Goal: Task Accomplishment & Management: Manage account settings

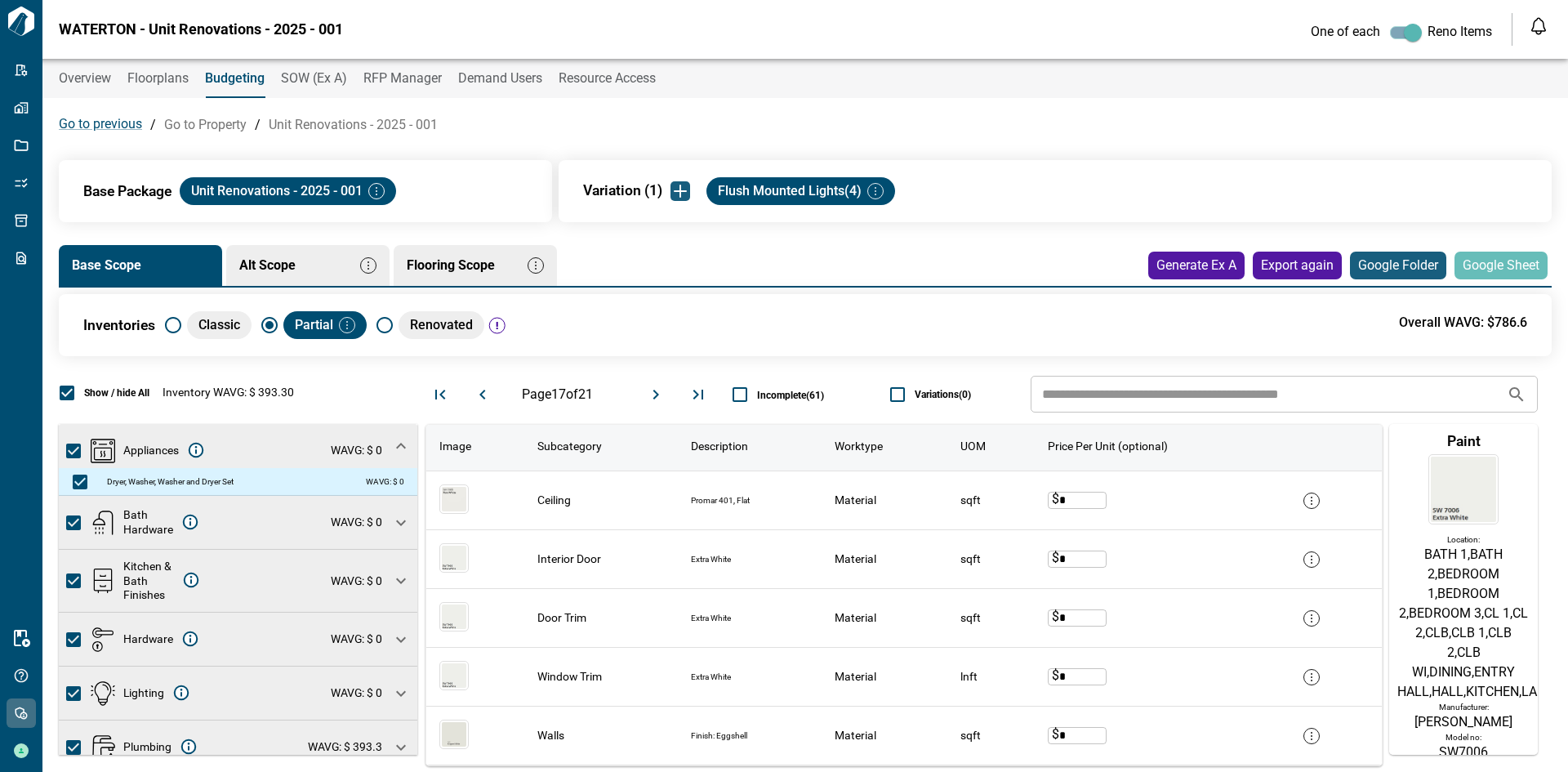
click at [372, 192] on img "button" at bounding box center [376, 190] width 16 height 16
click at [416, 216] on li "Edit" at bounding box center [424, 220] width 73 height 29
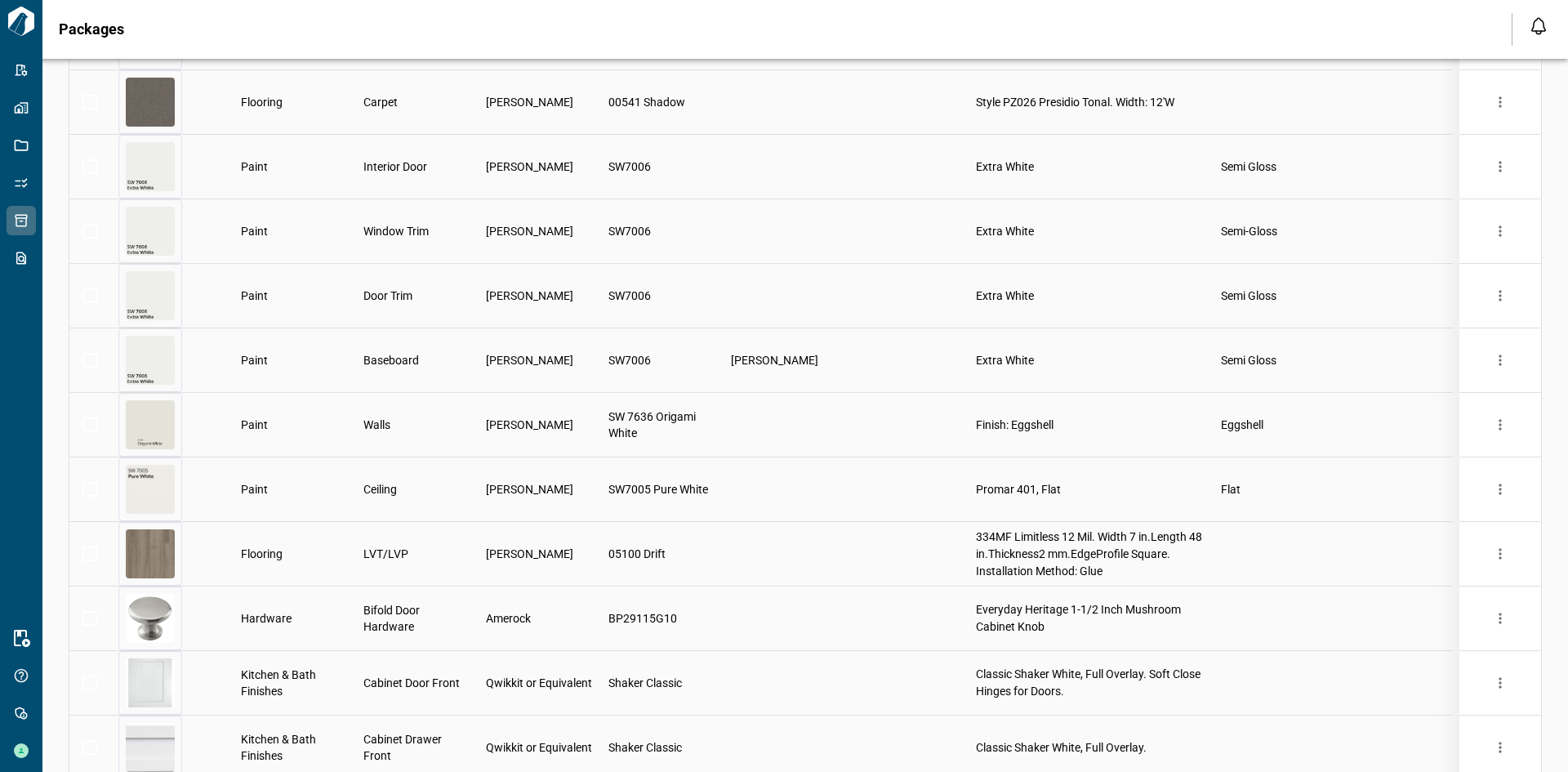
scroll to position [1471, 0]
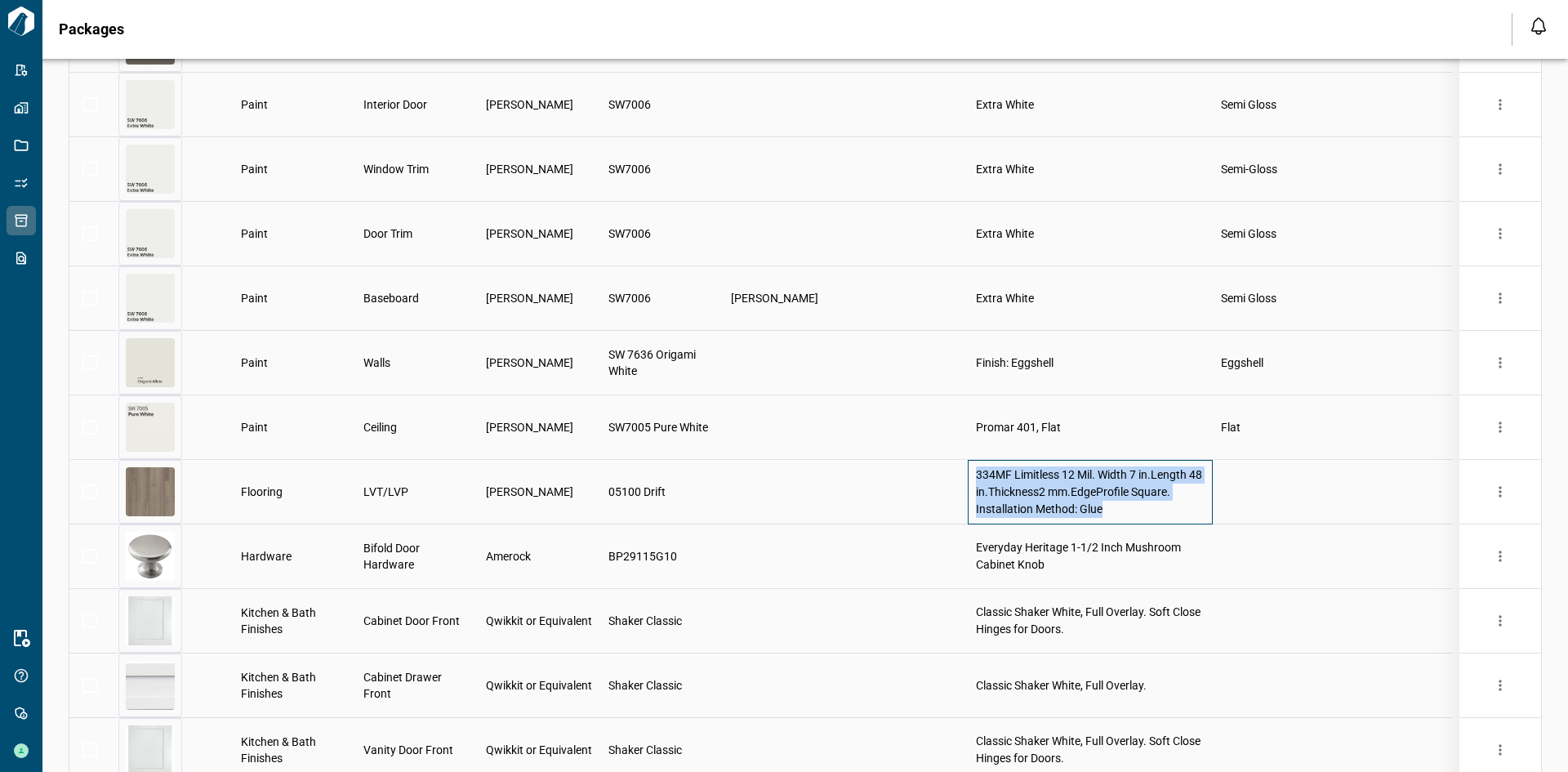
drag, startPoint x: 976, startPoint y: 471, endPoint x: 1133, endPoint y: 522, distance: 165.1
click at [1133, 522] on div "334MF Limitless 12 Mil. Width 7 in.Length 48 in.Thickness2 mm.EdgeProfile Squar…" at bounding box center [1090, 493] width 245 height 65
copy span "334MF Limitless 12 Mil. Width 7 in.Length 48 in.Thickness2 mm.EdgeProfile Squar…"
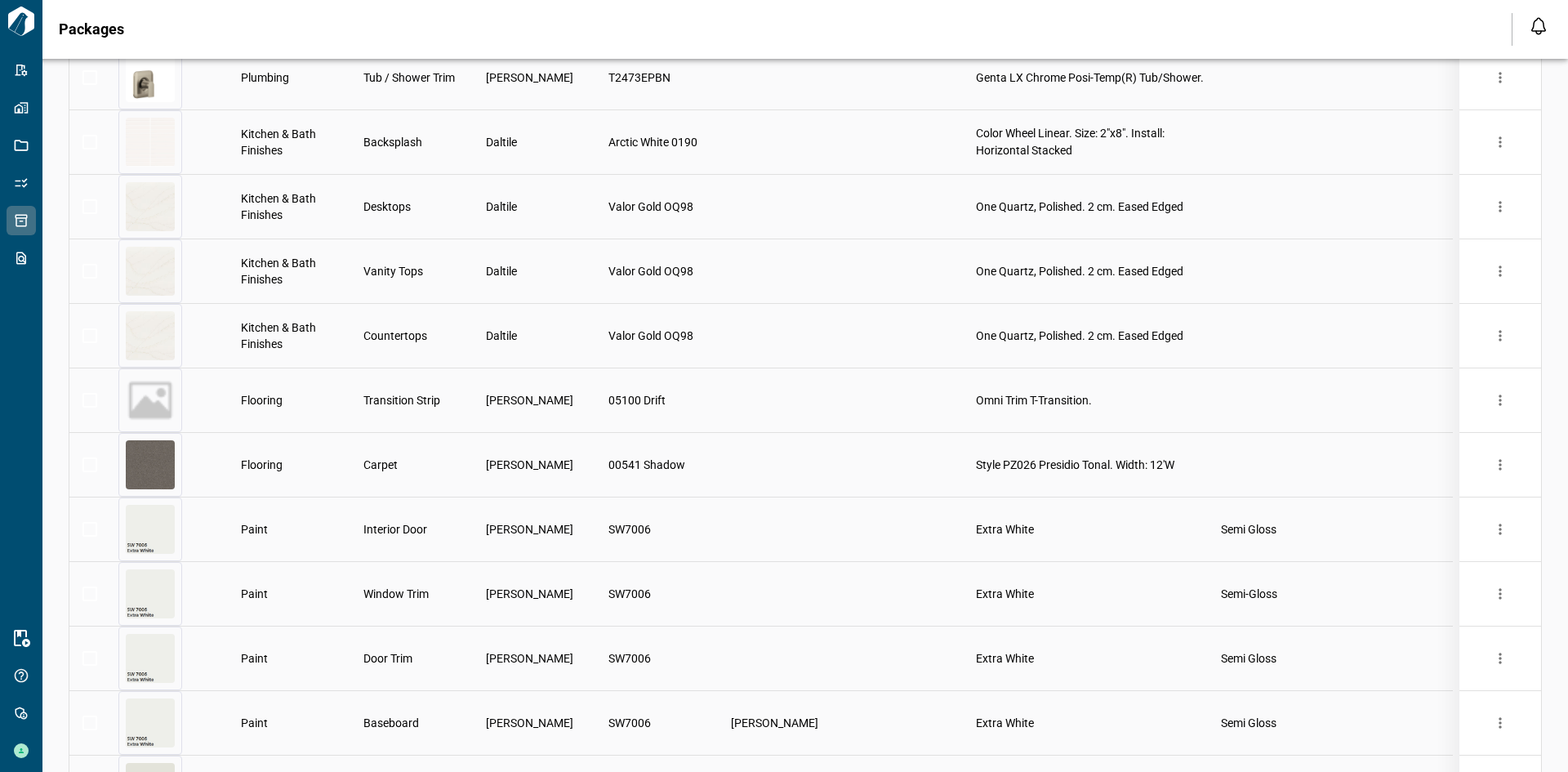
scroll to position [1050, 0]
drag, startPoint x: 978, startPoint y: 459, endPoint x: 1239, endPoint y: 459, distance: 261.0
click at [1239, 459] on div "Flooring Carpet [PERSON_NAME] 00541 Shadow Style PZ026 Presidio Tonal. Width: 1…" at bounding box center [761, 463] width 1384 height 65
copy div "Style PZ026 Presidio Tonal. Width: 12'W"
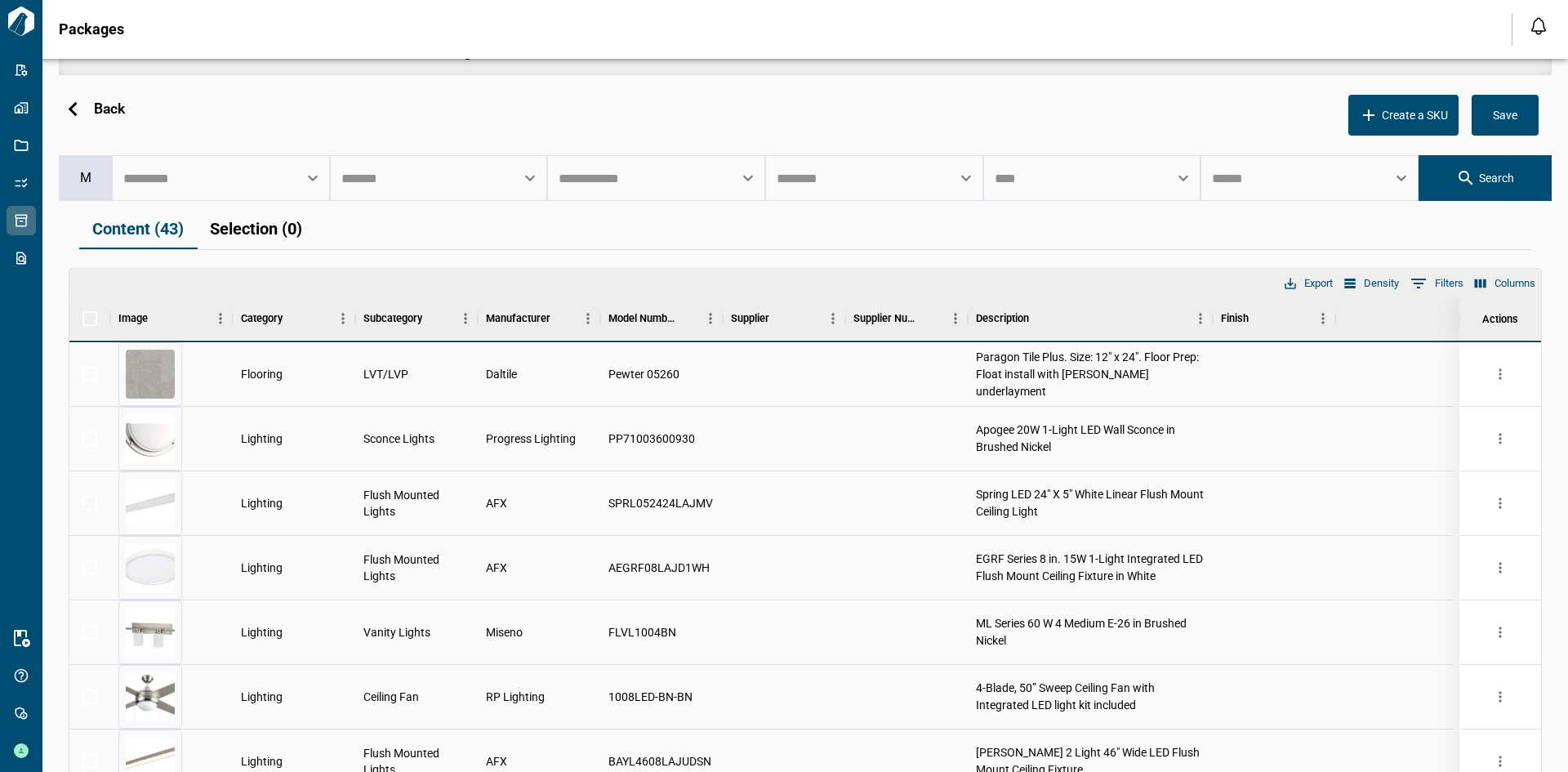
scroll to position [37, 0]
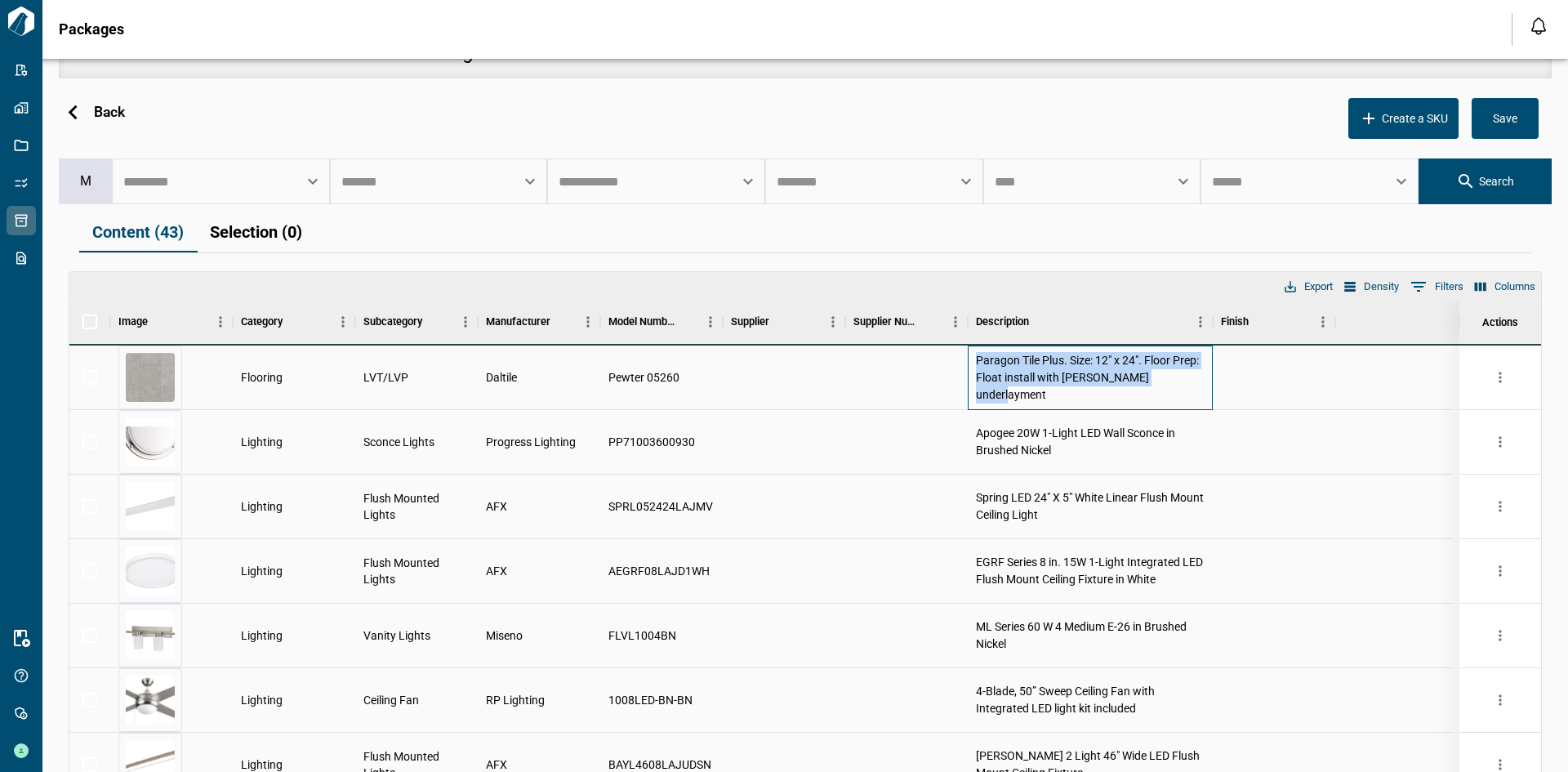
drag, startPoint x: 974, startPoint y: 366, endPoint x: 1198, endPoint y: 393, distance: 225.6
click at [1198, 393] on div "Paragon Tile Plus. Size: 12" x 24". Floor Prep: Float install with [PERSON_NAME…" at bounding box center [1090, 378] width 245 height 65
copy span "Paragon Tile Plus. Size: 12" x 24". Floor Prep: Float install with [PERSON_NAME…"
click at [517, 375] on span "Daltile" at bounding box center [501, 377] width 31 height 16
click at [511, 375] on span "Daltile" at bounding box center [501, 377] width 31 height 16
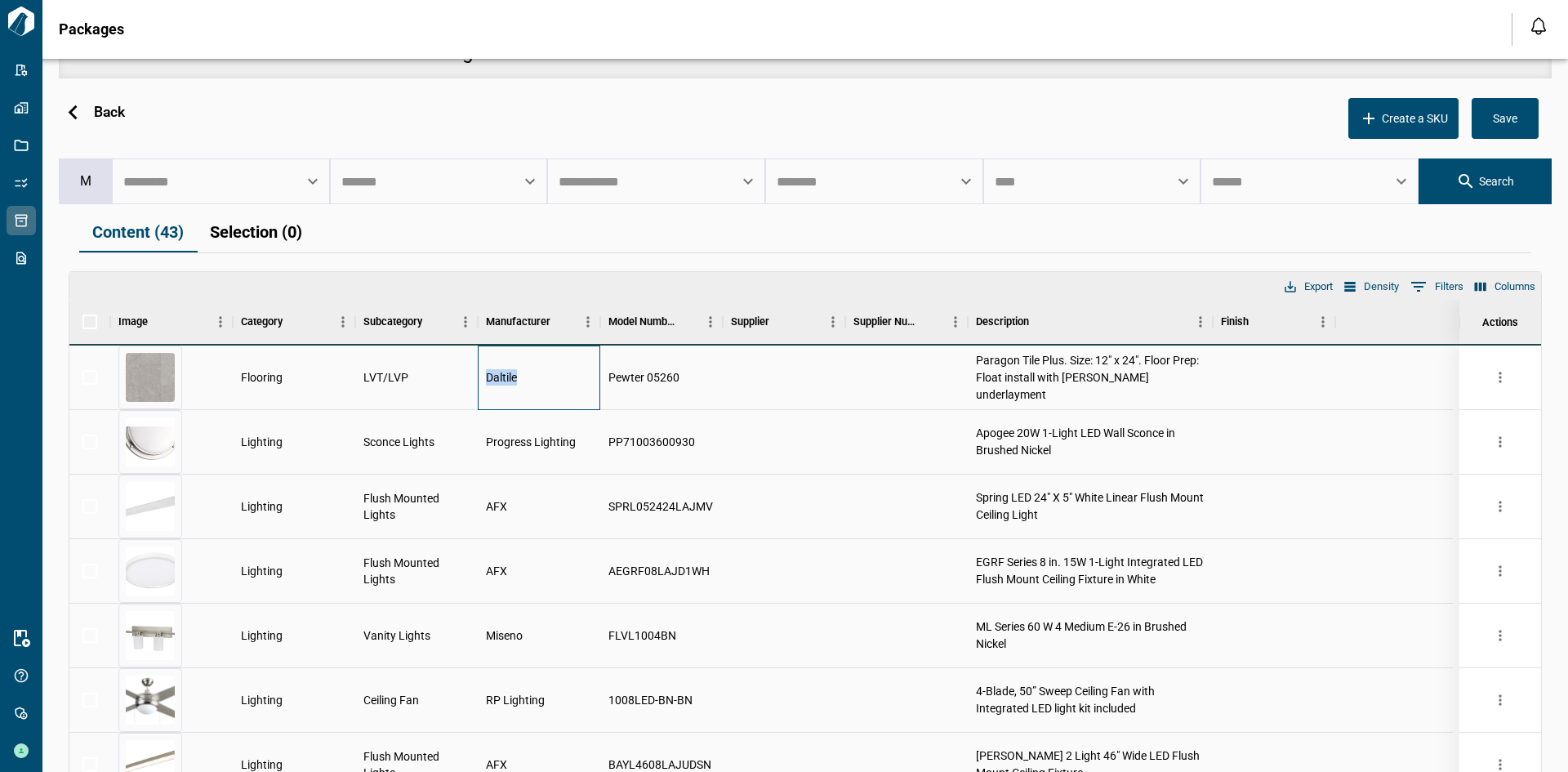
click at [511, 375] on span "Daltile" at bounding box center [501, 377] width 31 height 16
copy span "Daltile"
click at [657, 372] on span "Pewter 05260" at bounding box center [644, 377] width 71 height 16
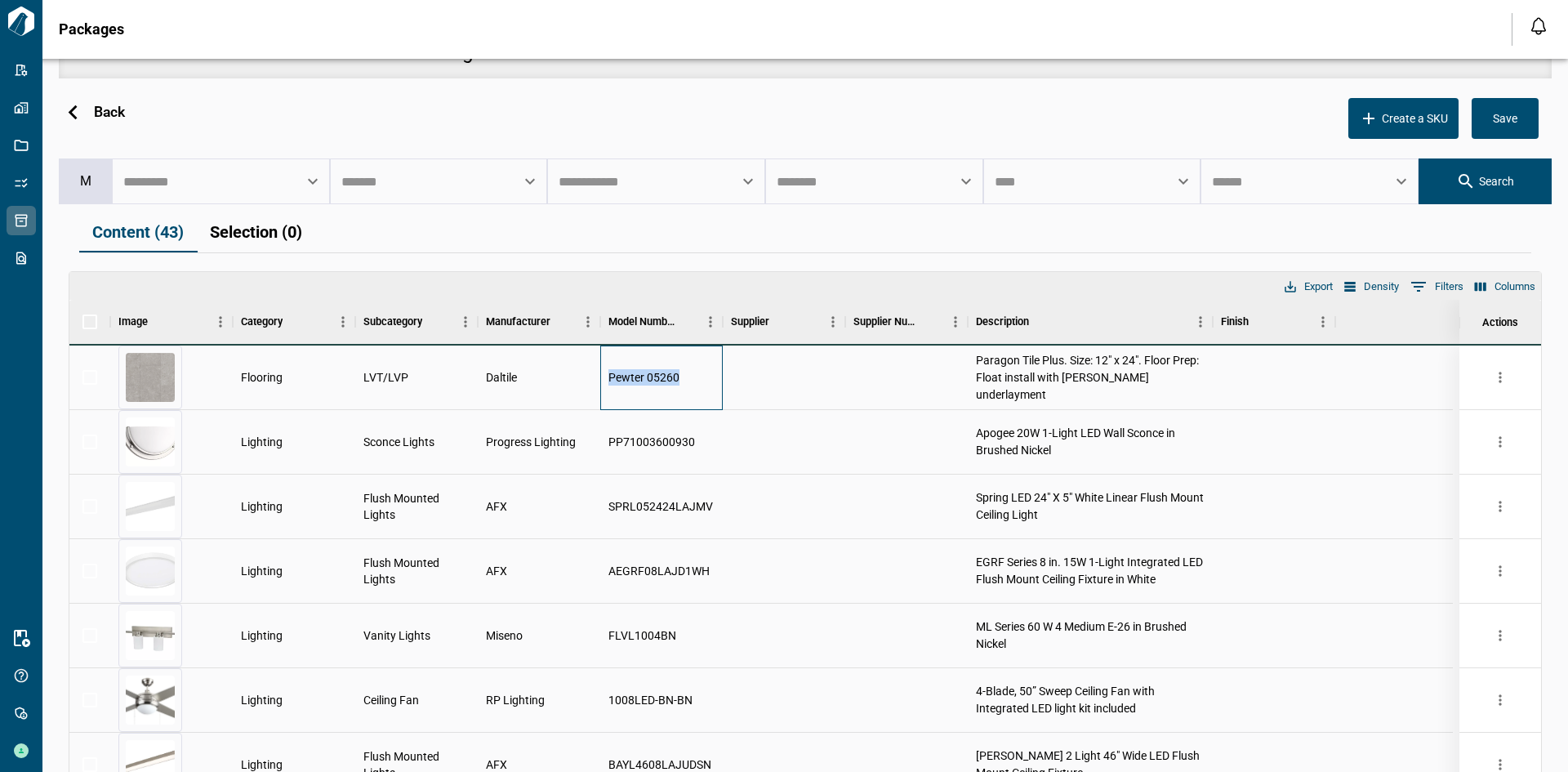
click at [656, 372] on span "Pewter 05260" at bounding box center [644, 377] width 71 height 16
copy span "Pewter 05260"
